Goal: Information Seeking & Learning: Learn about a topic

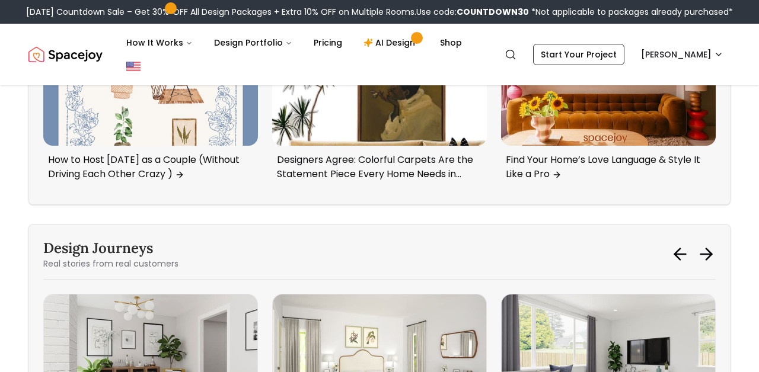
click at [76, 53] on img "Spacejoy" at bounding box center [65, 55] width 74 height 24
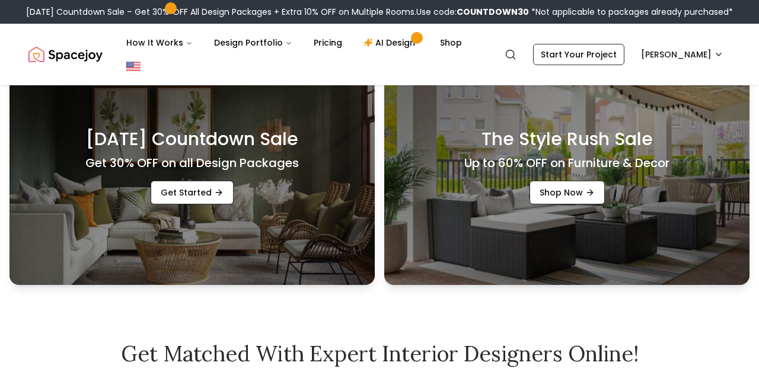
scroll to position [359, 0]
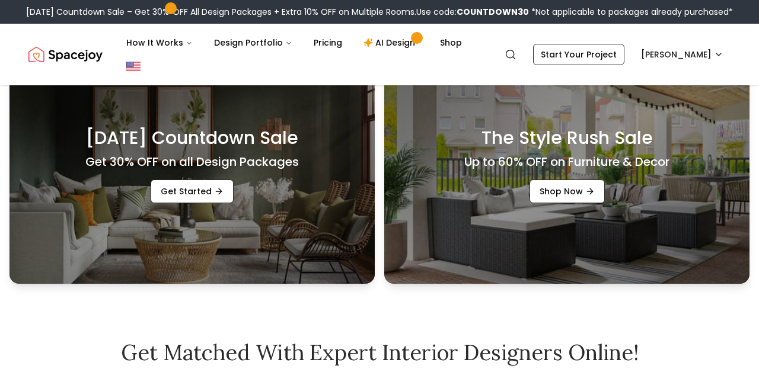
click at [235, 222] on div "Labor Day Countdown Sale Get 30% OFF on all Design Packages Get Started" at bounding box center [191, 165] width 365 height 237
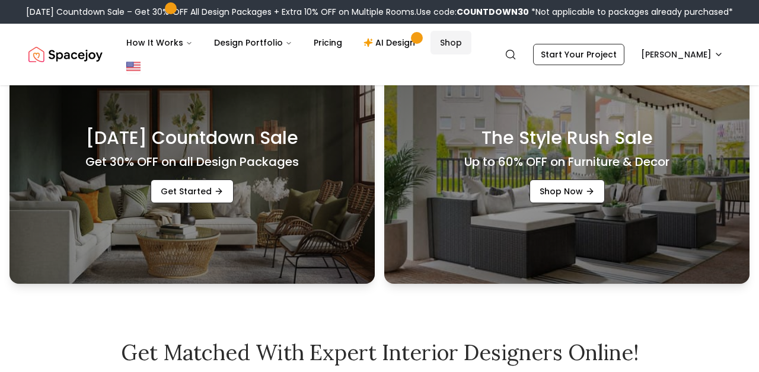
click at [433, 41] on link "Shop" at bounding box center [450, 43] width 41 height 24
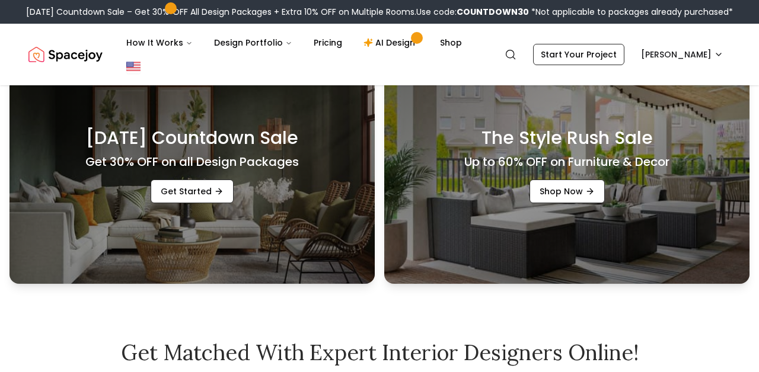
click at [146, 139] on h3 "Labor Day Countdown Sale" at bounding box center [192, 137] width 212 height 21
click at [203, 197] on link "Get Started" at bounding box center [192, 192] width 83 height 24
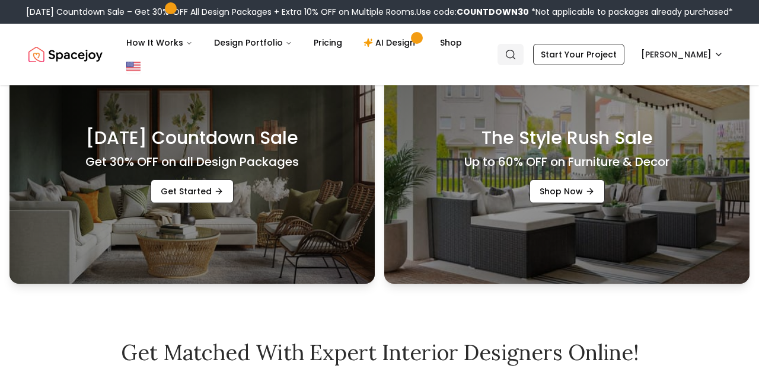
click at [516, 49] on icon "Global" at bounding box center [510, 55] width 12 height 12
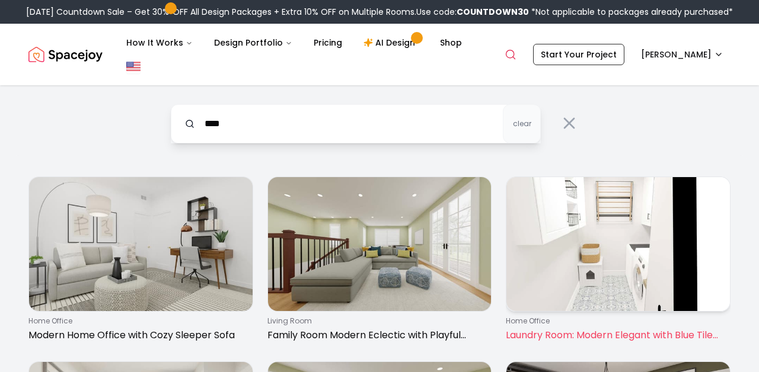
type input "****"
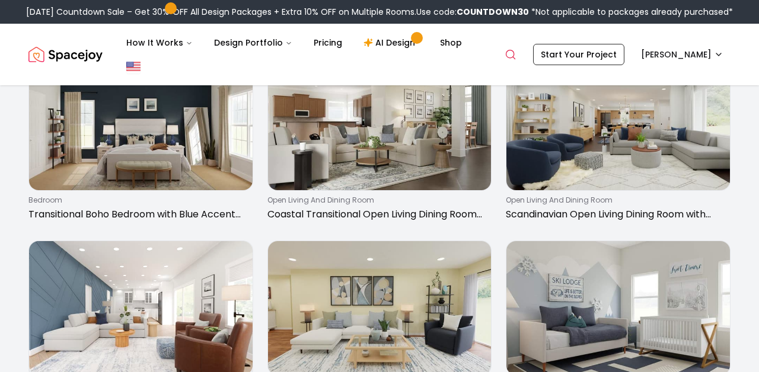
scroll to position [1229, 0]
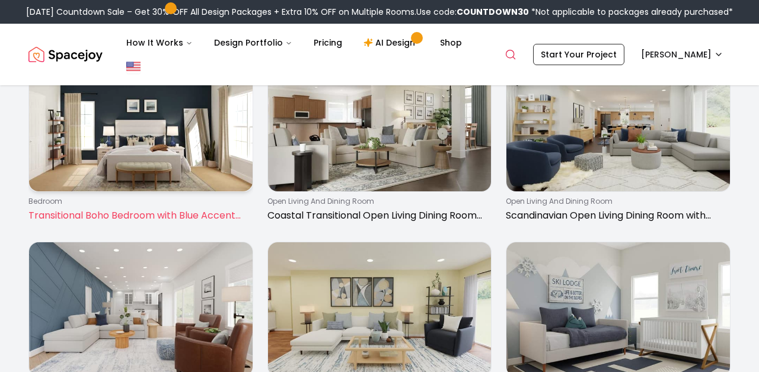
click at [113, 182] on img at bounding box center [140, 124] width 223 height 134
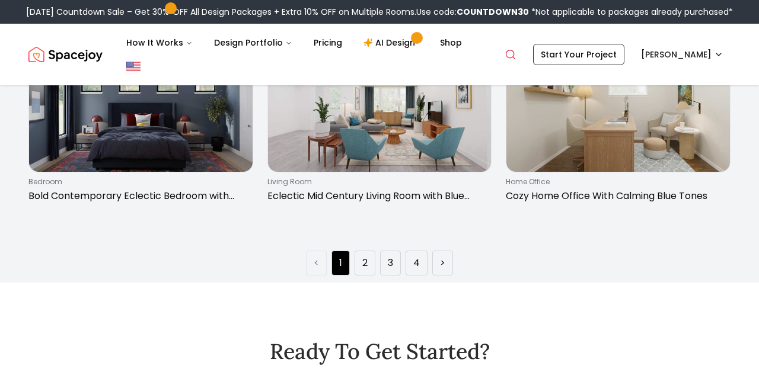
scroll to position [1802, 0]
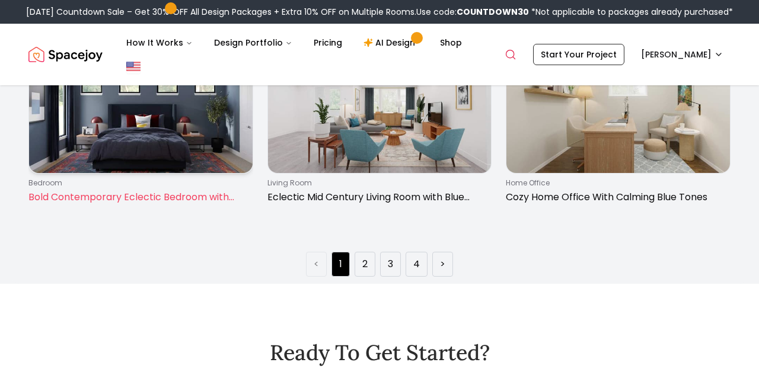
click at [119, 209] on link "bedroom Bold Contemporary Eclectic Bedroom with Blue Walls" at bounding box center [140, 124] width 225 height 171
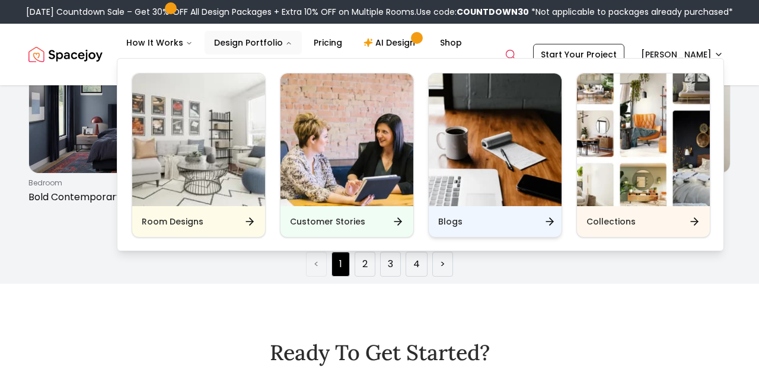
click at [442, 222] on h6 "Blogs" at bounding box center [450, 222] width 24 height 12
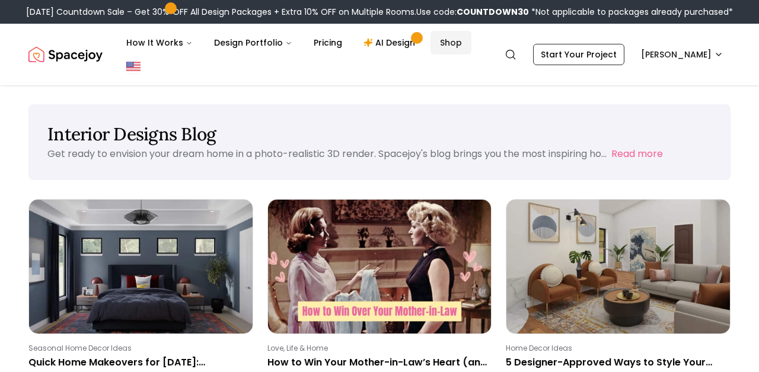
click at [445, 45] on link "Shop" at bounding box center [450, 43] width 41 height 24
click at [514, 50] on circle "Global" at bounding box center [510, 54] width 8 height 8
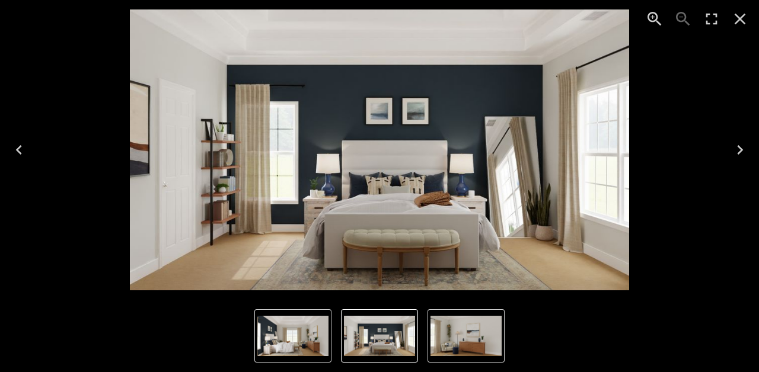
scroll to position [138, 0]
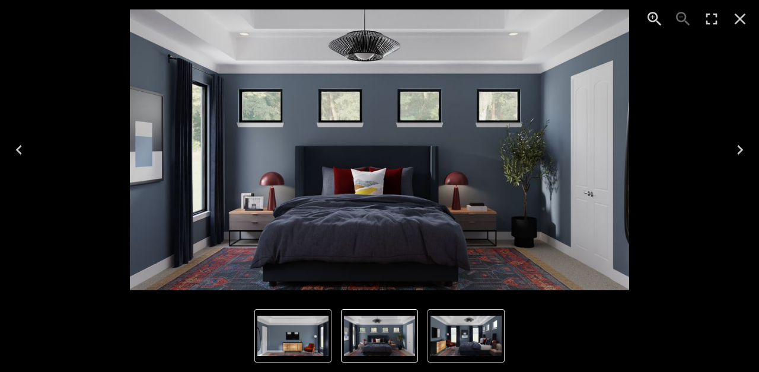
scroll to position [46, 0]
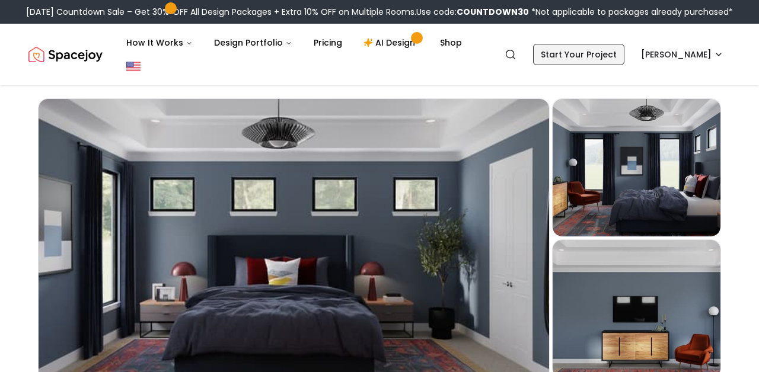
scroll to position [46, 0]
click at [514, 53] on circle "Global" at bounding box center [510, 54] width 8 height 8
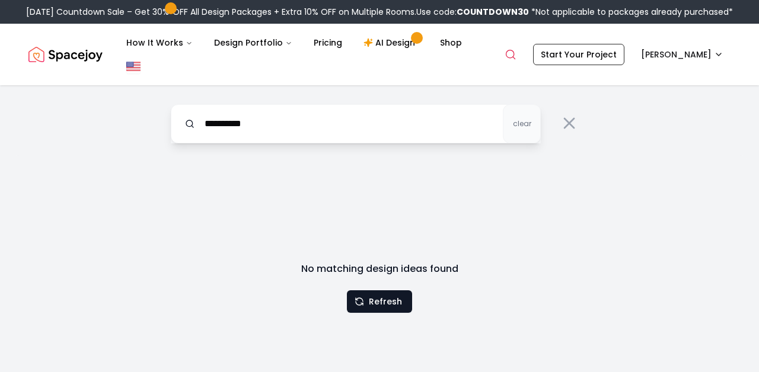
type input "**********"
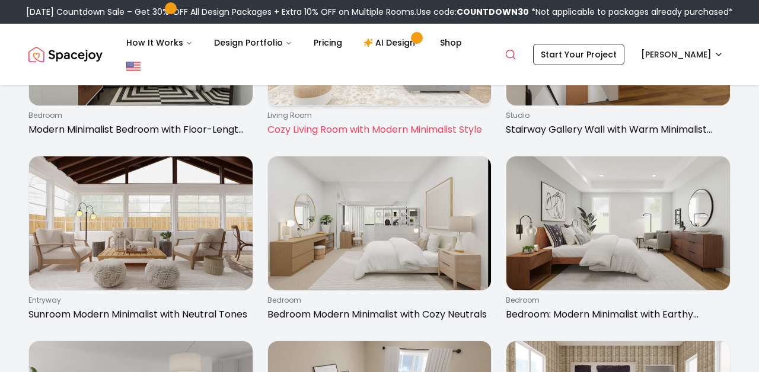
scroll to position [214, 0]
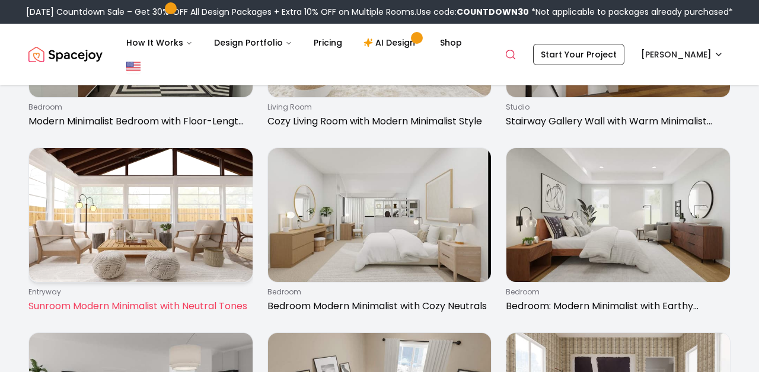
click at [209, 282] on img at bounding box center [140, 215] width 223 height 134
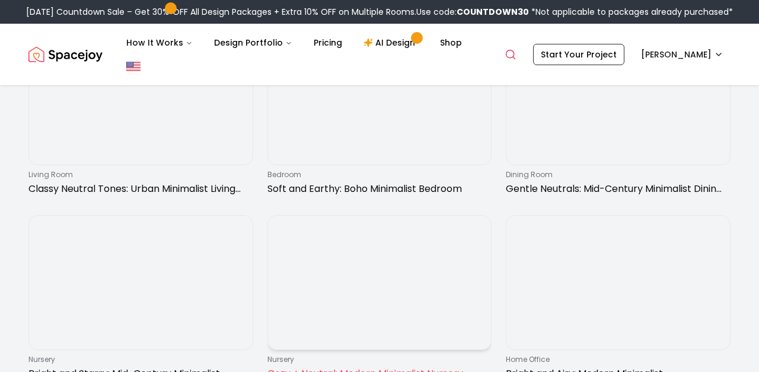
scroll to position [1842, 0]
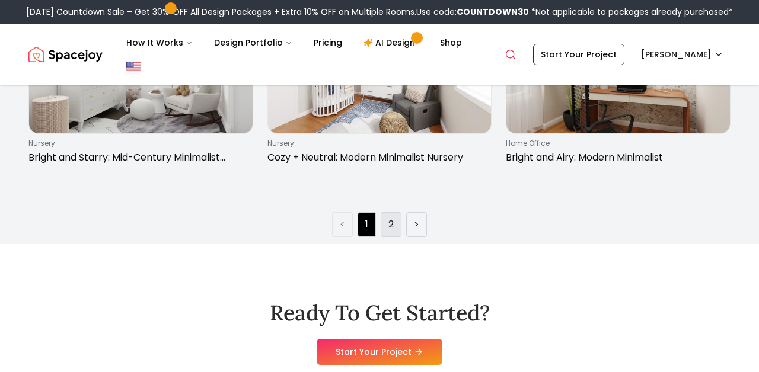
click at [391, 220] on link "2" at bounding box center [390, 225] width 5 height 14
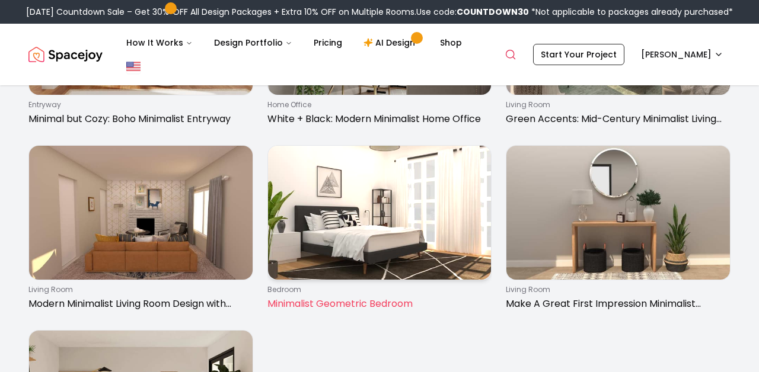
scroll to position [427, 0]
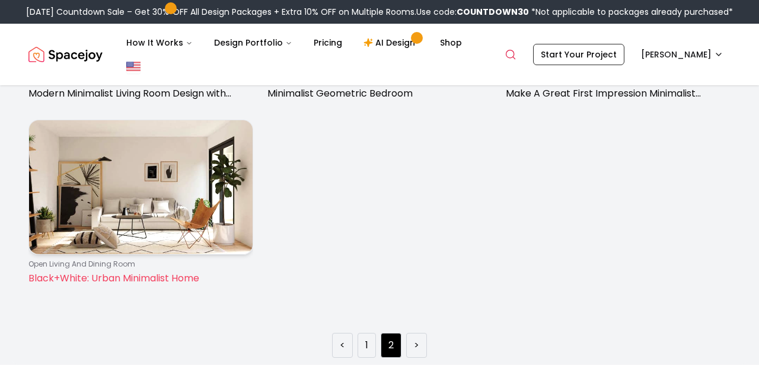
click at [164, 253] on img at bounding box center [140, 187] width 223 height 134
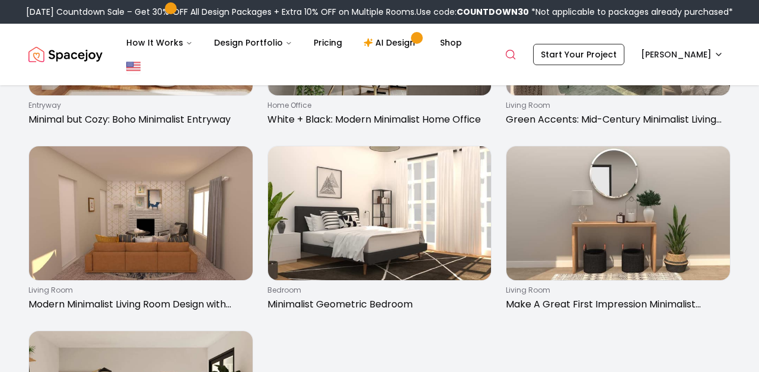
scroll to position [202, 0]
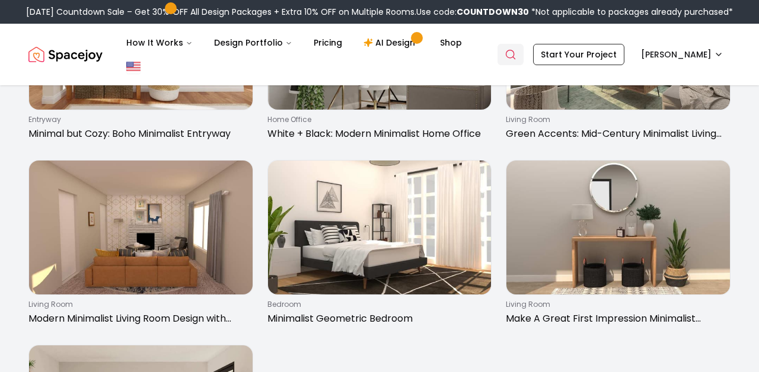
click at [516, 52] on icon "Global" at bounding box center [510, 55] width 12 height 12
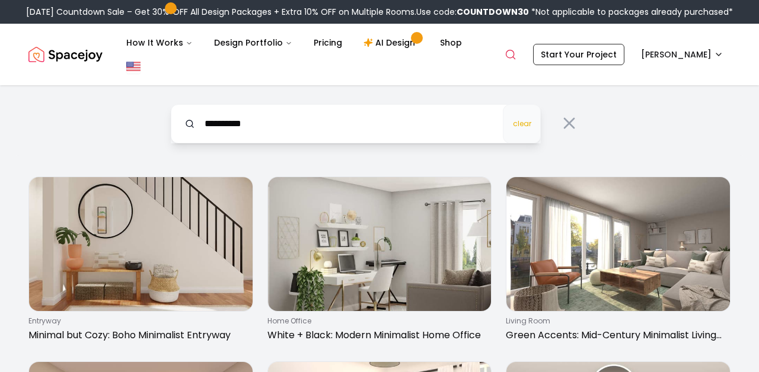
click at [526, 119] on span "clear" at bounding box center [522, 123] width 18 height 9
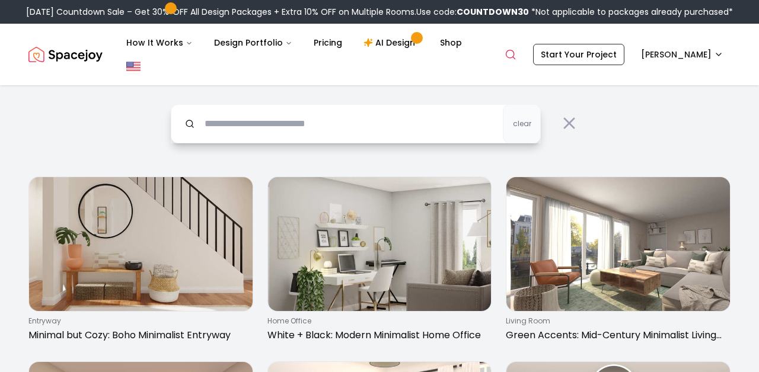
click at [500, 110] on input "text" at bounding box center [356, 123] width 370 height 39
type input "*****"
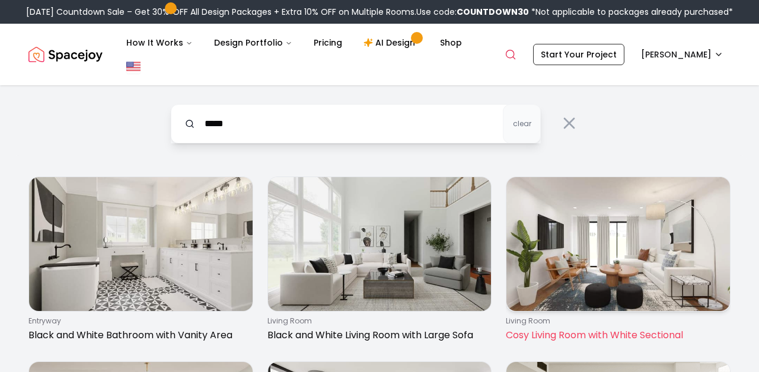
click at [545, 303] on img at bounding box center [617, 244] width 223 height 134
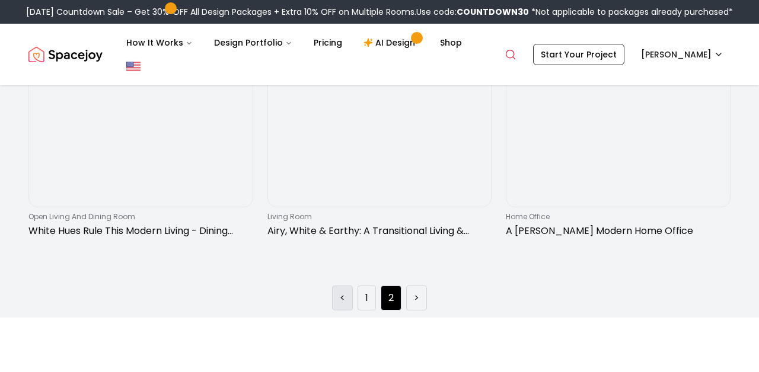
scroll to position [1761, 0]
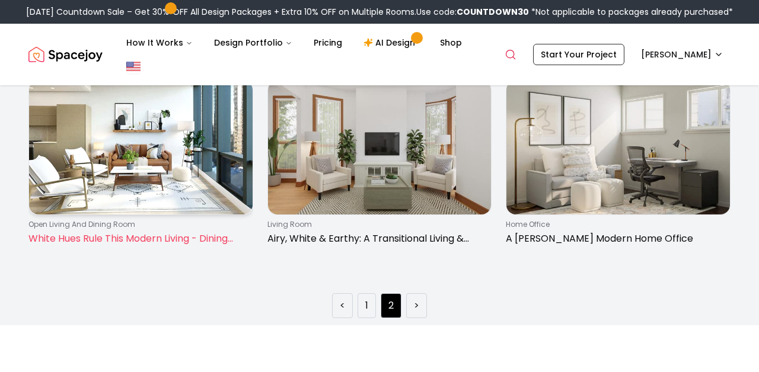
click at [116, 240] on p "White Hues Rule This Modern Living - Dining Room" at bounding box center [138, 239] width 220 height 14
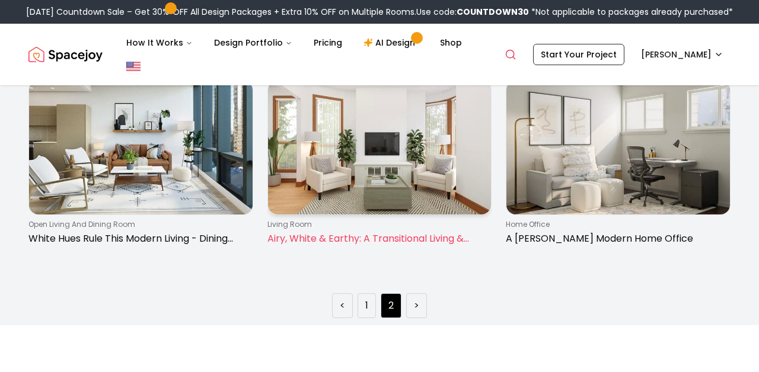
click at [361, 228] on p "living room" at bounding box center [377, 224] width 220 height 9
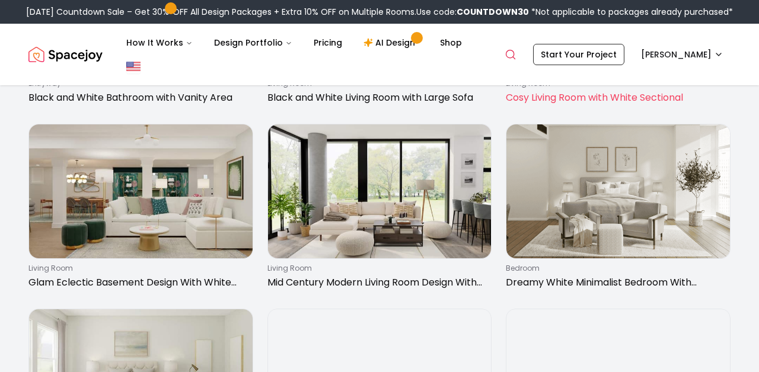
scroll to position [188, 0]
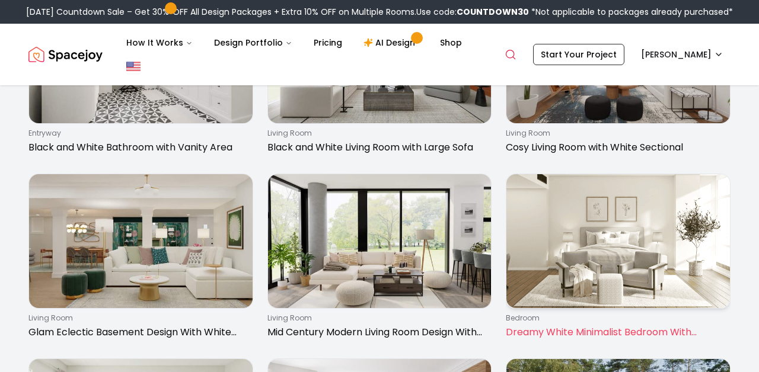
click at [574, 261] on img at bounding box center [617, 241] width 223 height 134
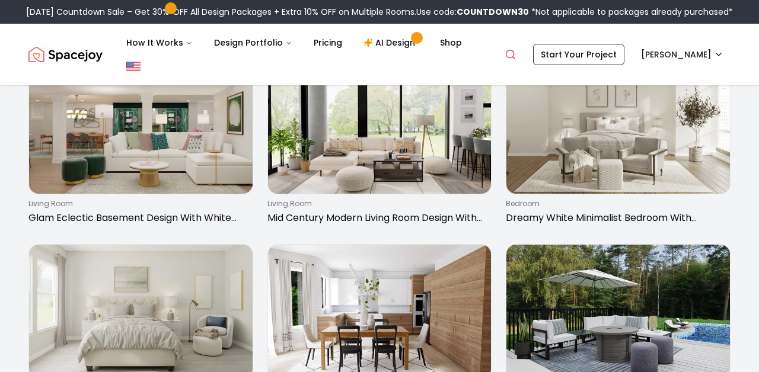
scroll to position [333, 0]
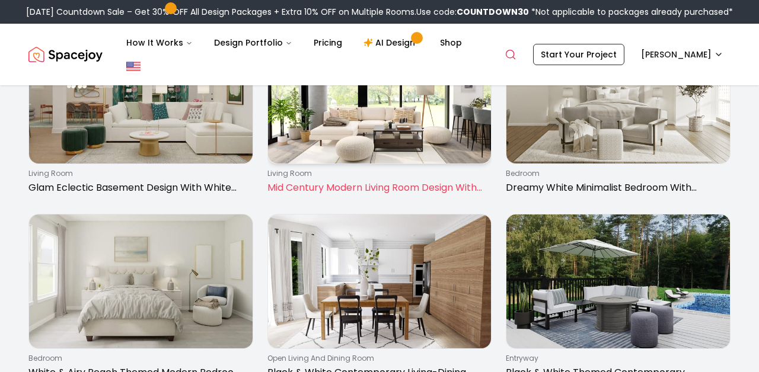
click at [349, 187] on p "Mid Century Modern Living Room Design With Gray & White Tones" at bounding box center [377, 188] width 220 height 14
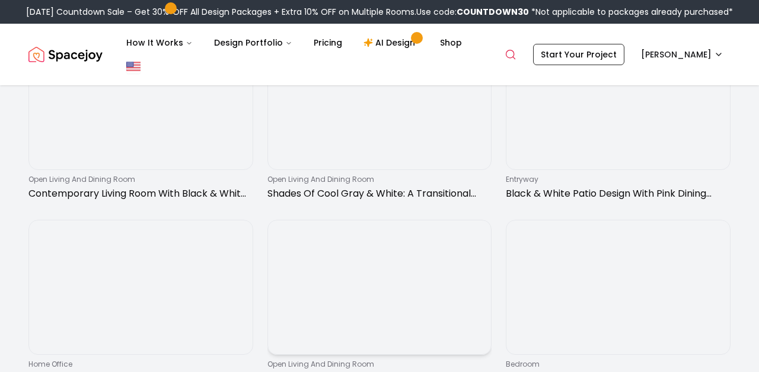
scroll to position [731, 0]
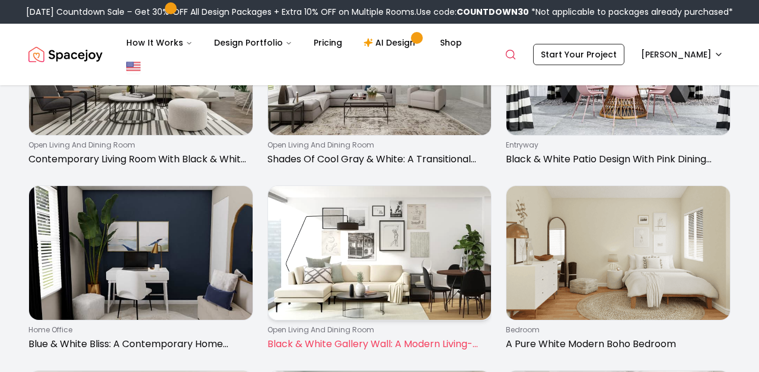
click at [327, 296] on img at bounding box center [379, 253] width 223 height 134
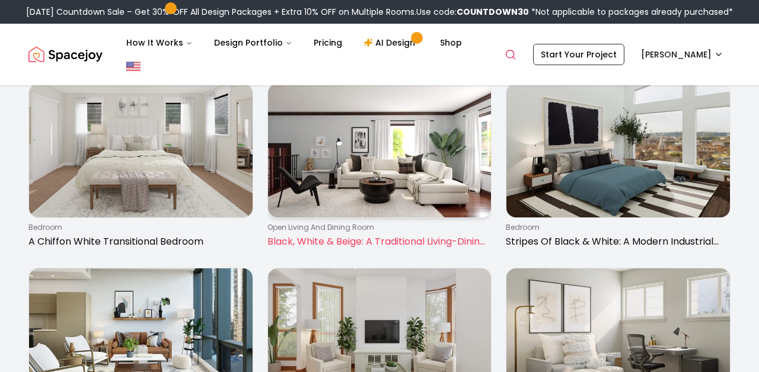
scroll to position [1572, 0]
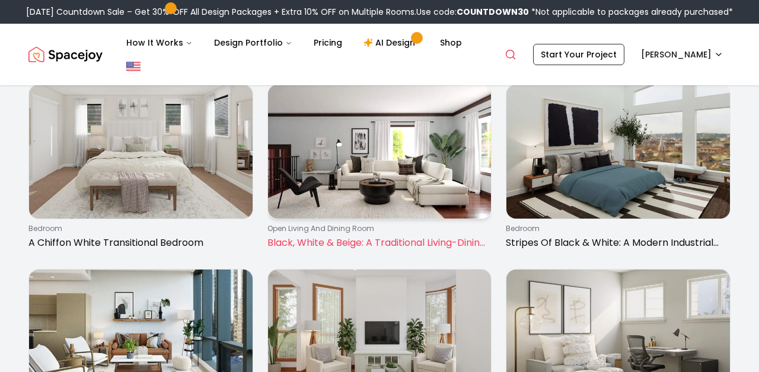
click at [372, 194] on img at bounding box center [379, 152] width 223 height 134
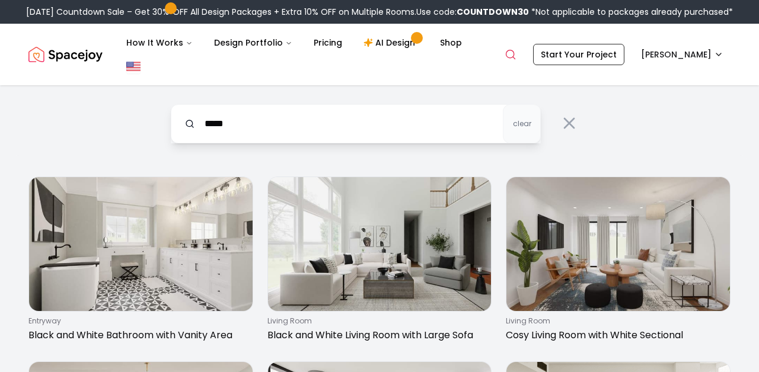
scroll to position [0, 0]
click at [451, 131] on input "*****" at bounding box center [356, 123] width 370 height 39
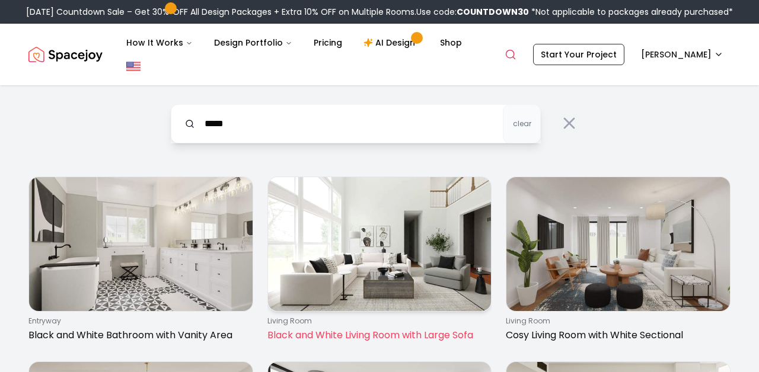
click at [401, 301] on img at bounding box center [379, 244] width 223 height 134
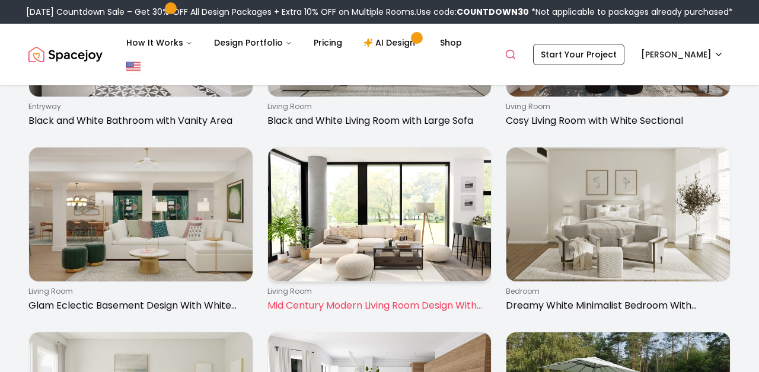
scroll to position [241, 0]
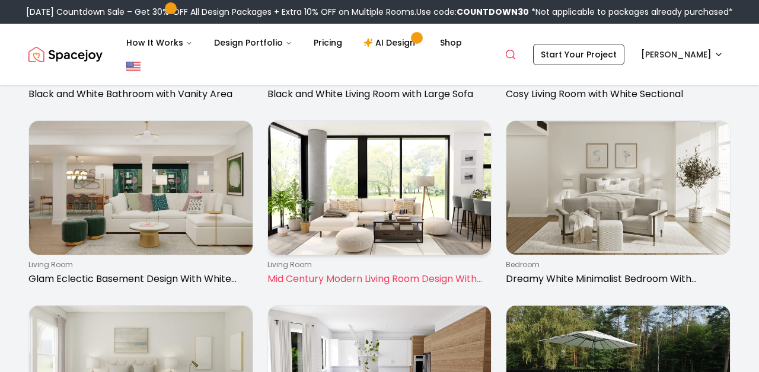
click at [291, 233] on img at bounding box center [379, 188] width 223 height 134
click at [331, 170] on img at bounding box center [379, 188] width 223 height 134
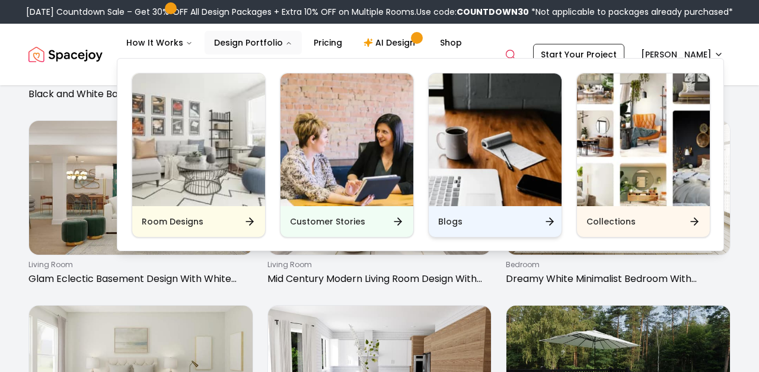
click at [469, 225] on div "Blogs" at bounding box center [495, 221] width 133 height 31
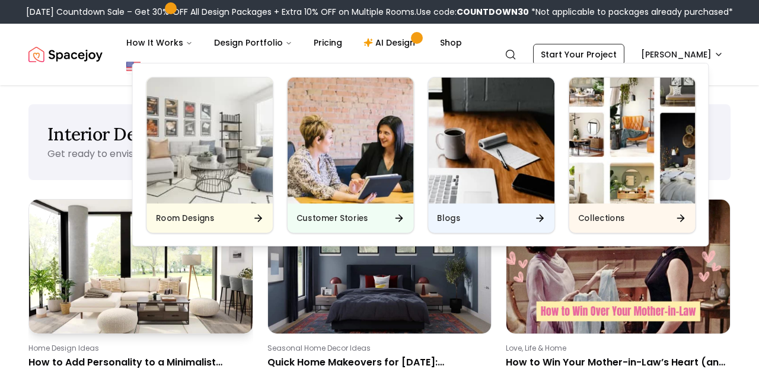
scroll to position [71, 0]
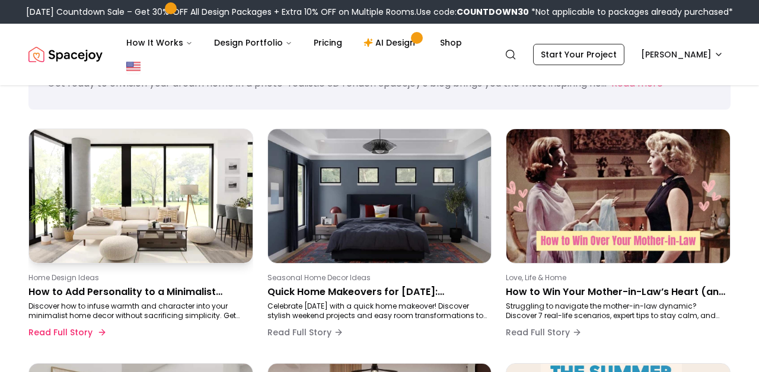
click at [165, 286] on p "How to Add Personality to a Minimalist Home: Stylish Ideas for Warmth & Charact…" at bounding box center [138, 292] width 220 height 14
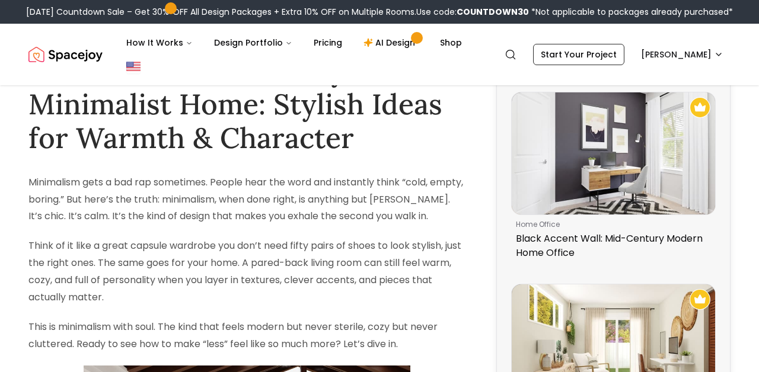
click at [168, 290] on p "Think of it like a great capsule wardrobe you don’t need fifty pairs of shoes t…" at bounding box center [246, 272] width 437 height 68
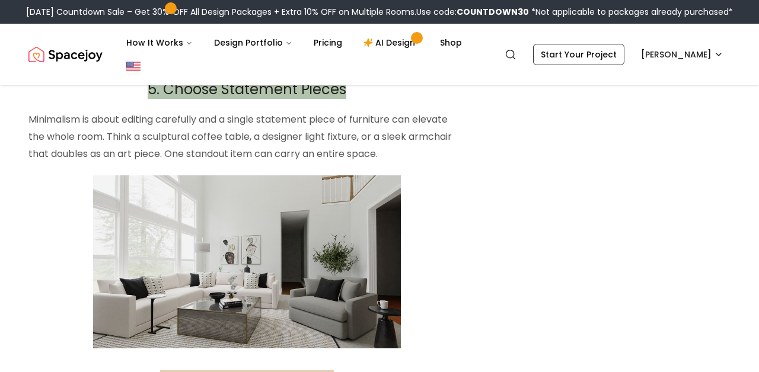
click at [220, 217] on img at bounding box center [247, 261] width 308 height 173
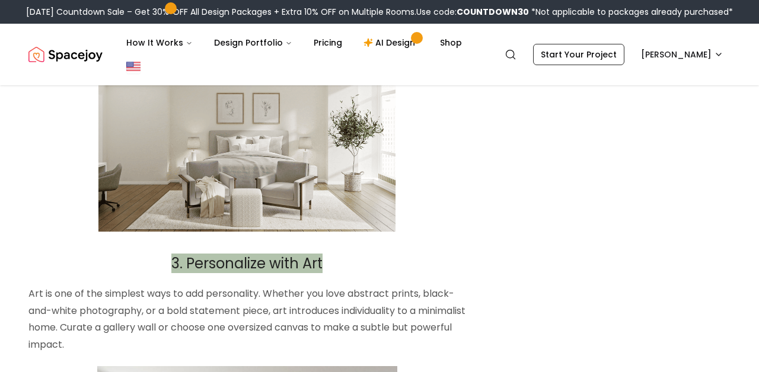
scroll to position [1360, 0]
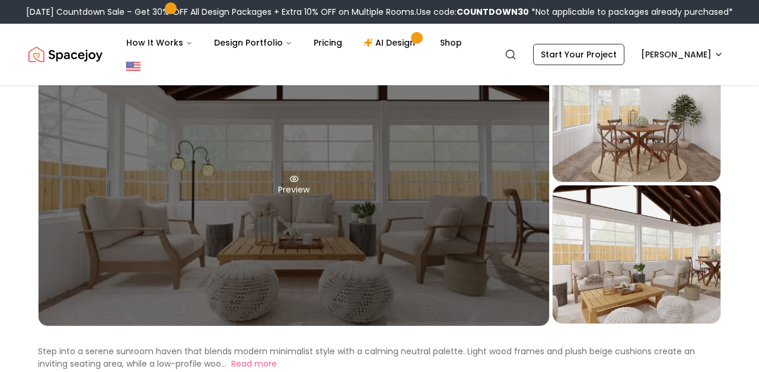
click at [268, 227] on div "Preview" at bounding box center [294, 185] width 510 height 282
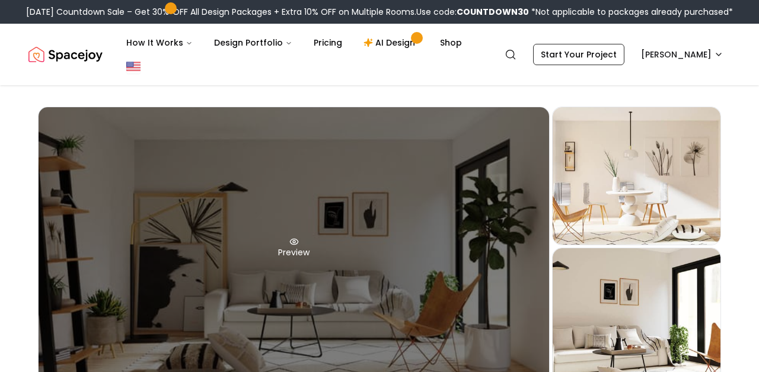
click at [237, 279] on div "Preview" at bounding box center [294, 248] width 510 height 282
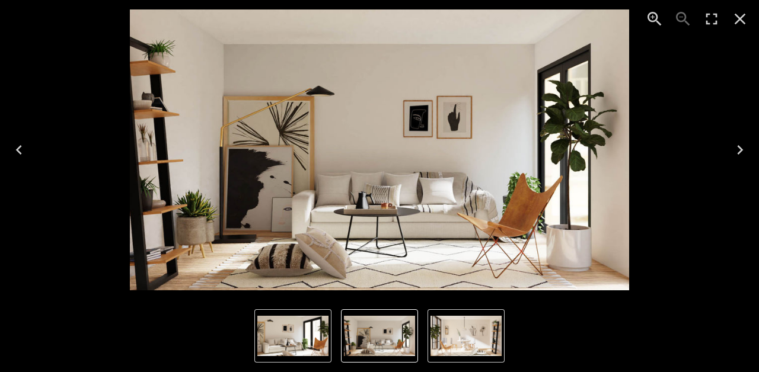
click at [748, 22] on icon "Close" at bounding box center [739, 18] width 19 height 19
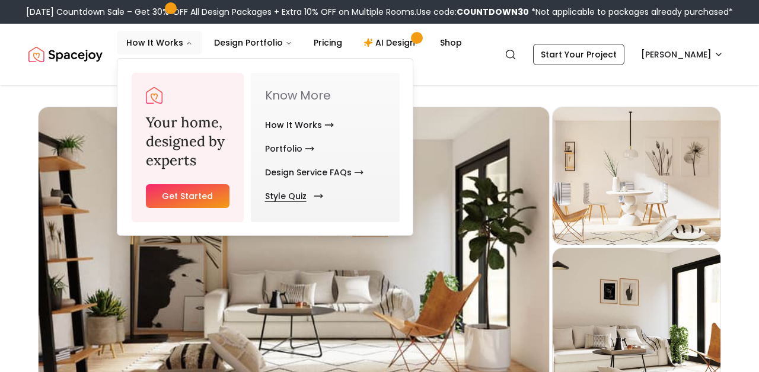
click at [271, 194] on link "Style Quiz" at bounding box center [291, 196] width 53 height 24
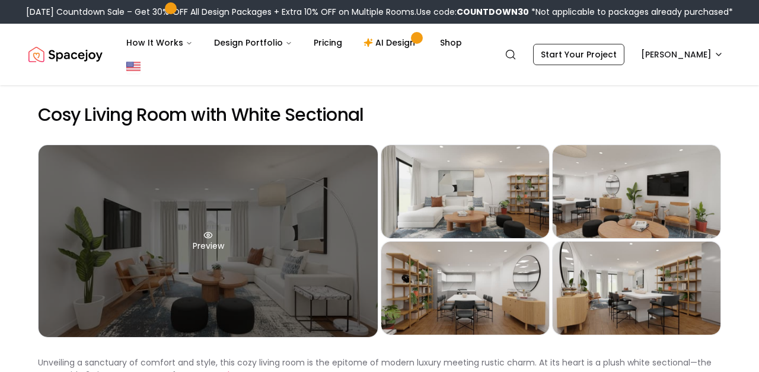
click at [307, 239] on div "Preview" at bounding box center [208, 241] width 339 height 192
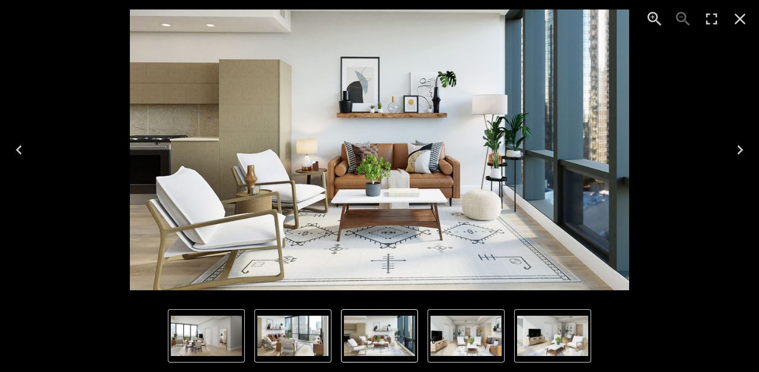
click at [740, 22] on icon "Close" at bounding box center [739, 18] width 19 height 19
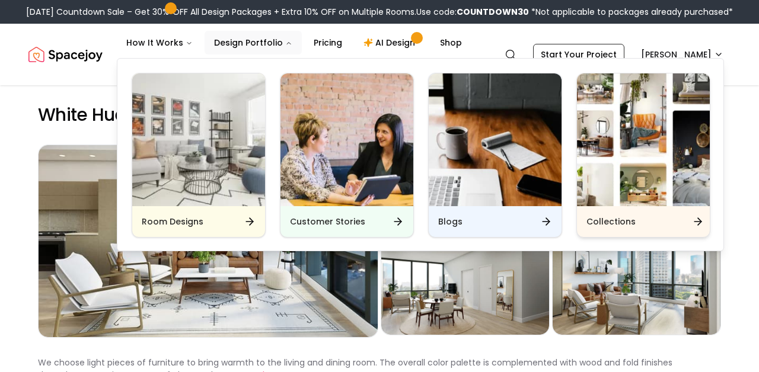
click at [591, 215] on div "Collections" at bounding box center [643, 221] width 133 height 31
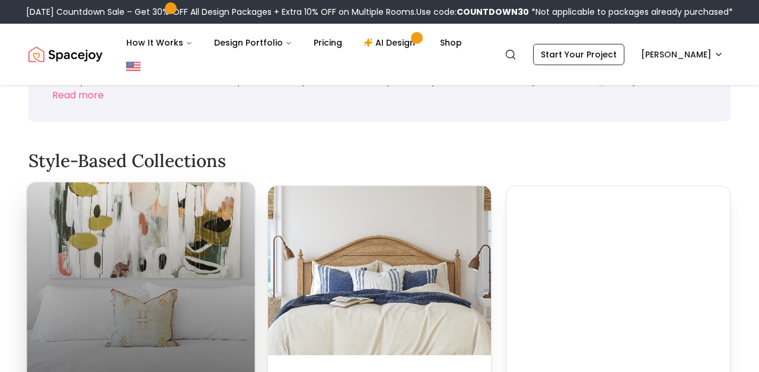
scroll to position [198, 0]
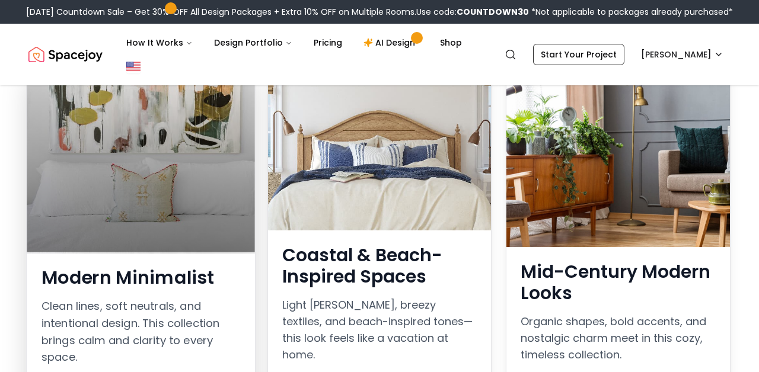
click at [120, 235] on div at bounding box center [141, 154] width 228 height 194
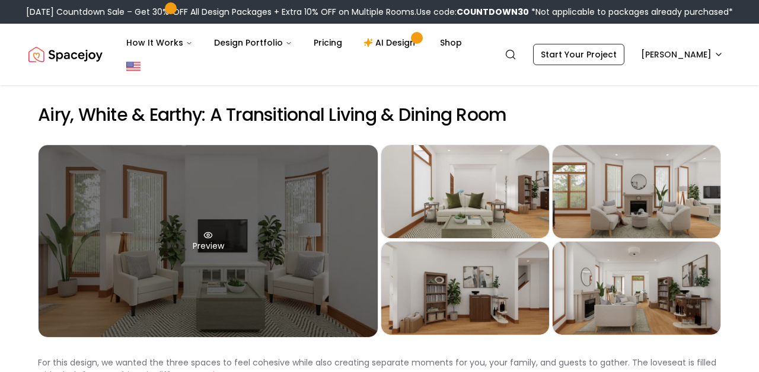
click at [267, 232] on div "Preview" at bounding box center [208, 241] width 339 height 192
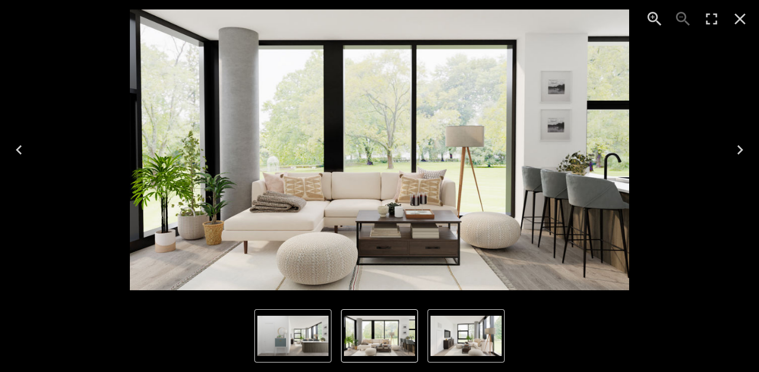
scroll to position [123, 0]
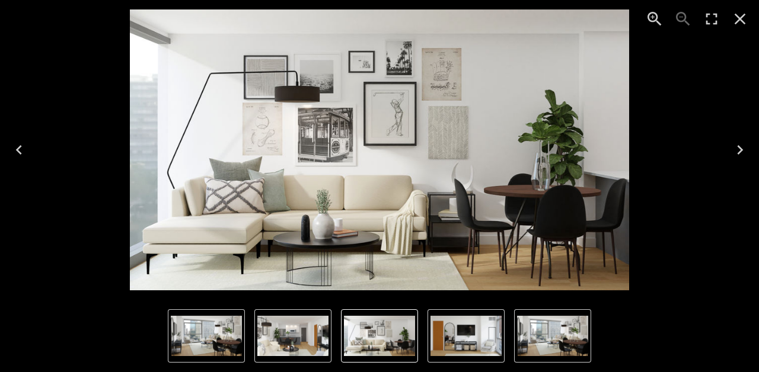
scroll to position [55, 0]
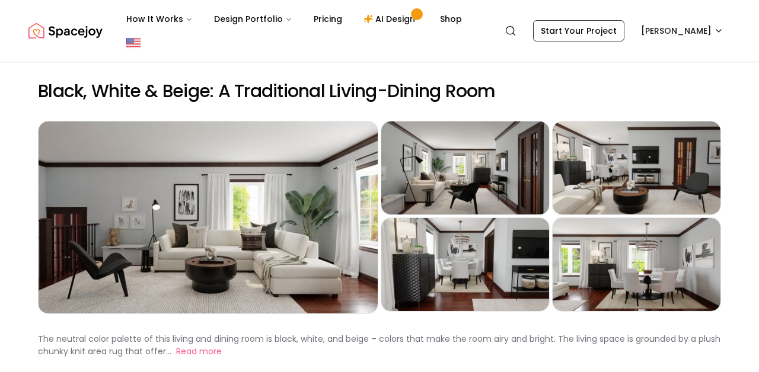
click at [298, 207] on div "Preview" at bounding box center [208, 218] width 339 height 192
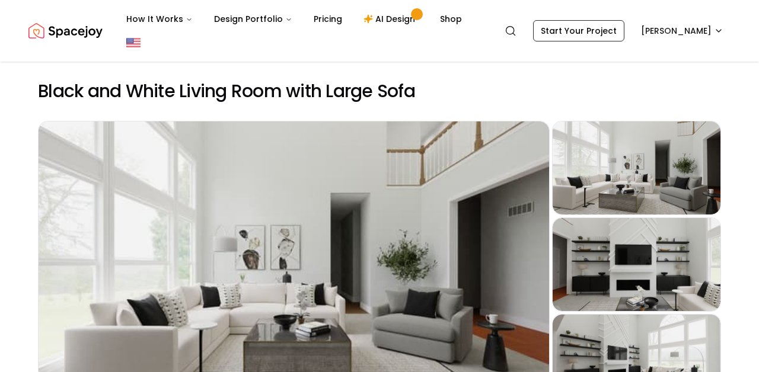
click at [612, 183] on div "Preview" at bounding box center [636, 168] width 168 height 93
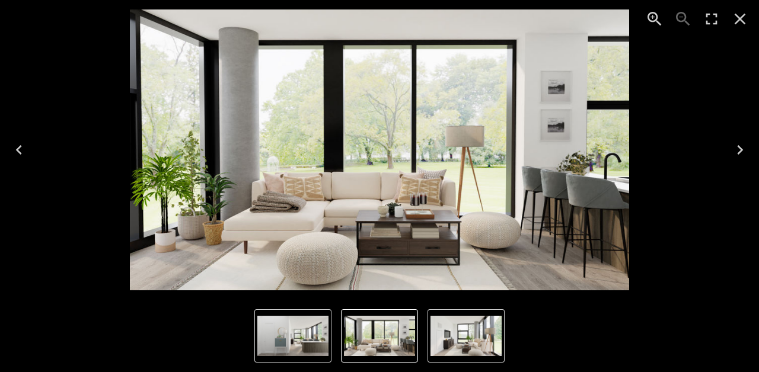
scroll to position [82, 0]
